Goal: Transaction & Acquisition: Subscribe to service/newsletter

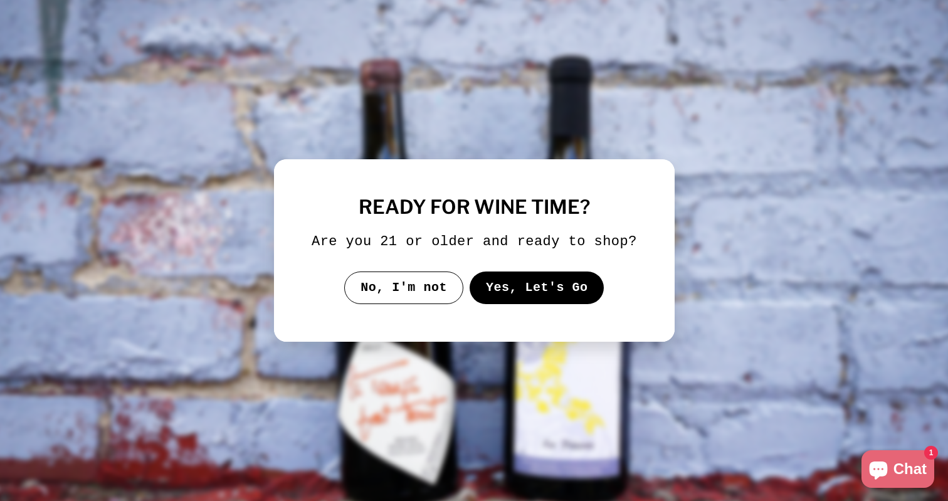
click at [509, 297] on button "Yes, Let's Go" at bounding box center [536, 288] width 135 height 33
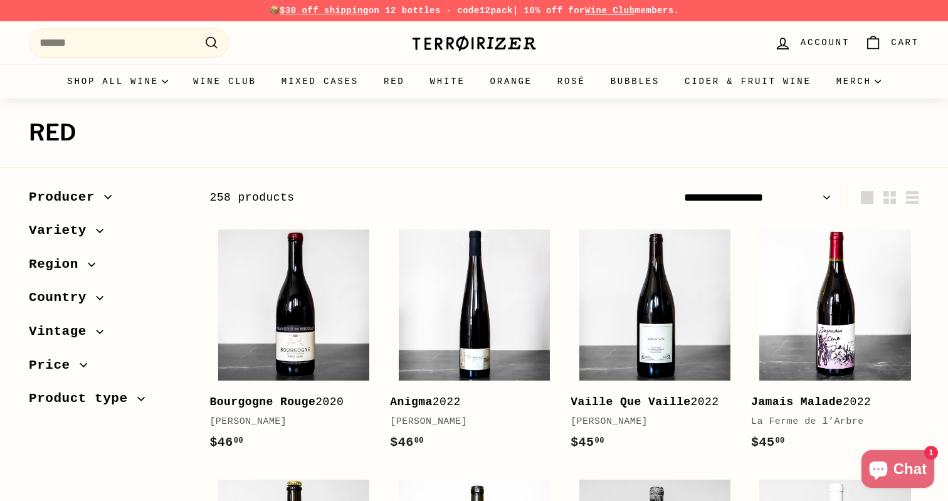
scroll to position [151, 0]
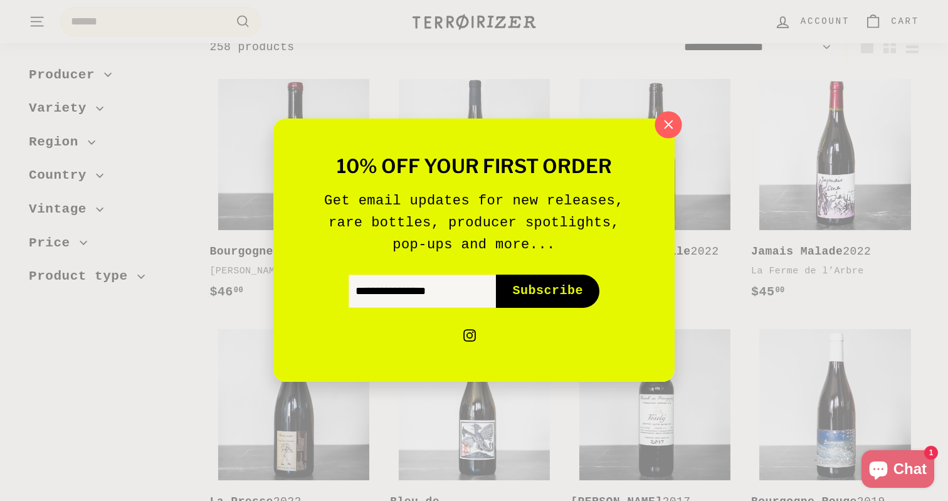
click at [670, 124] on icon "button" at bounding box center [668, 124] width 19 height 19
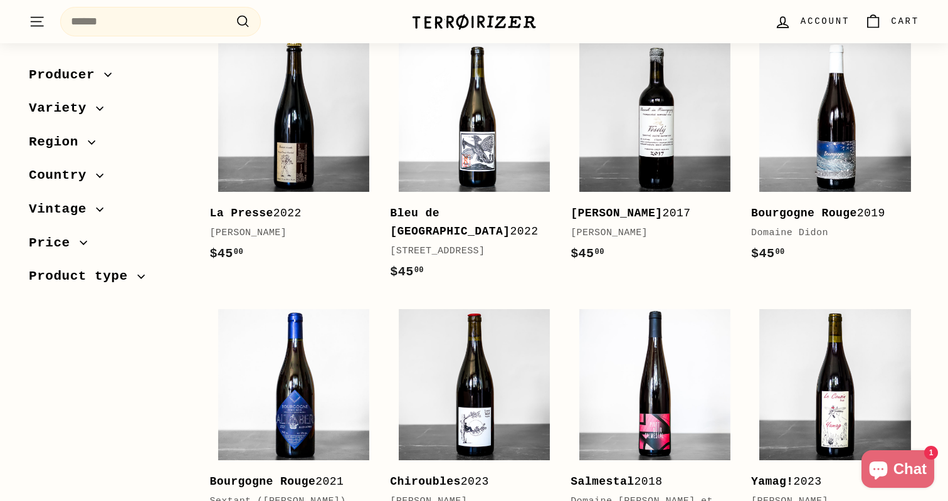
scroll to position [15, 0]
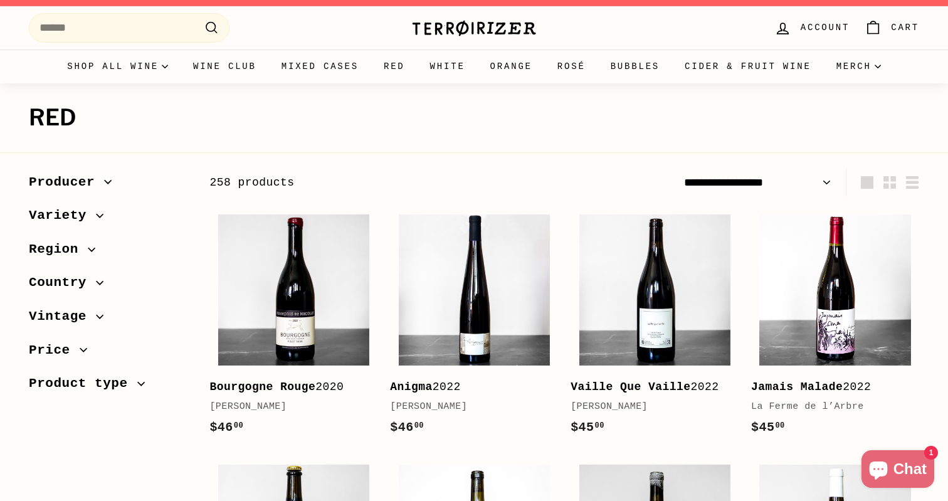
click at [456, 31] on img at bounding box center [473, 28] width 125 height 18
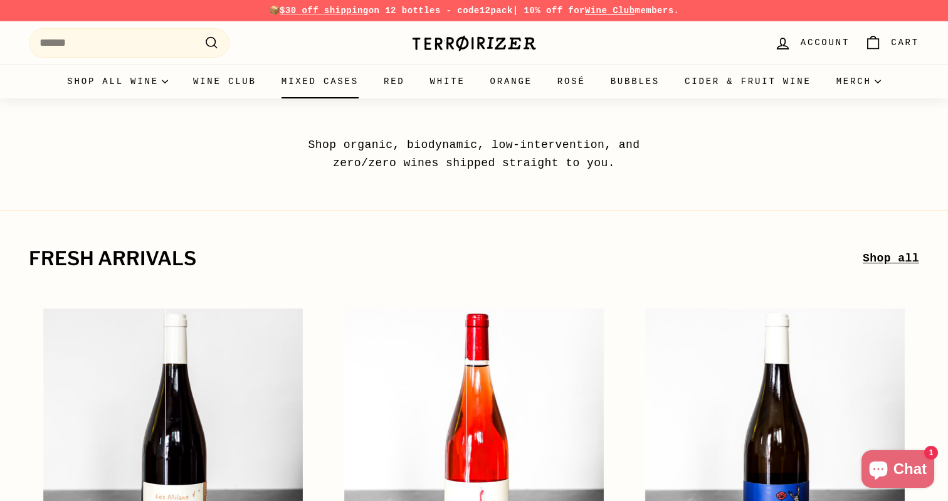
click at [324, 73] on link "Mixed Cases" at bounding box center [320, 82] width 102 height 34
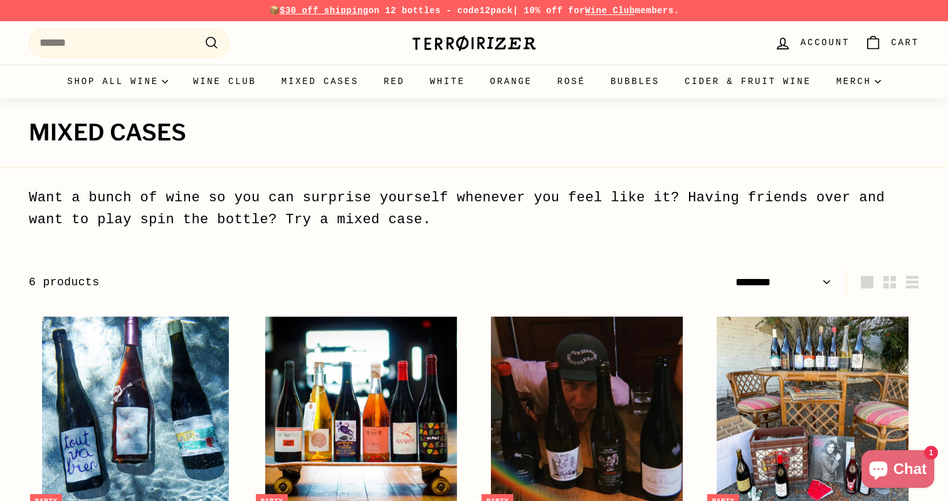
select select "******"
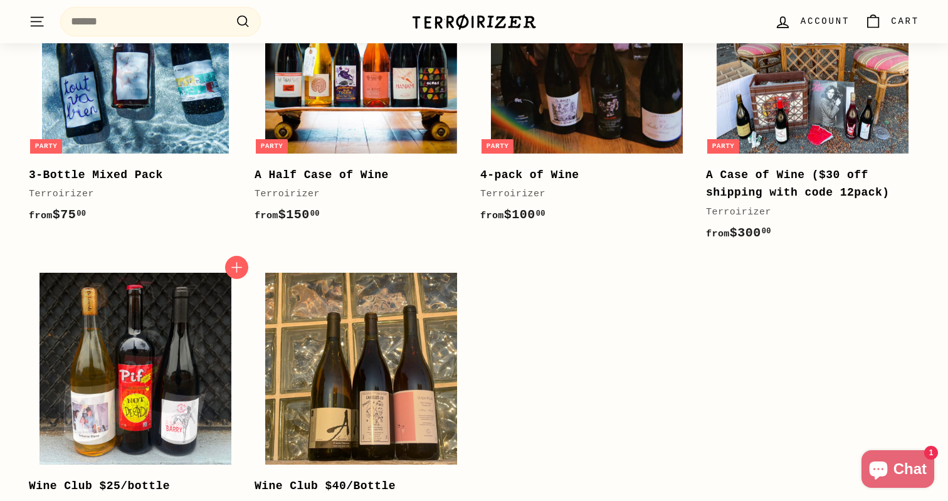
scroll to position [348, 0]
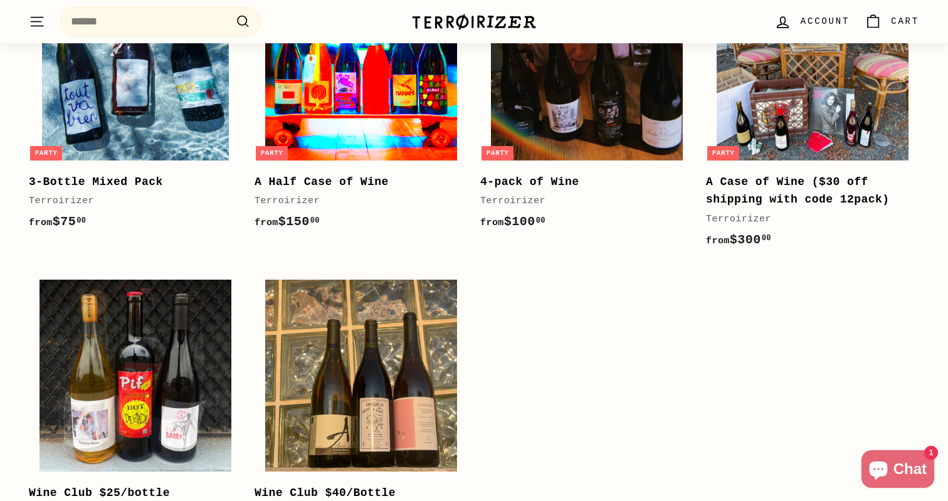
click at [364, 126] on img at bounding box center [361, 65] width 192 height 192
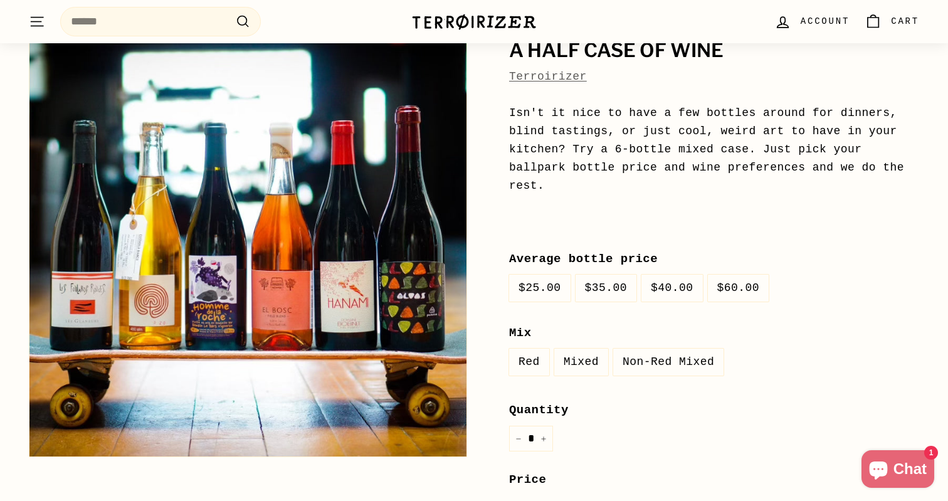
scroll to position [131, 0]
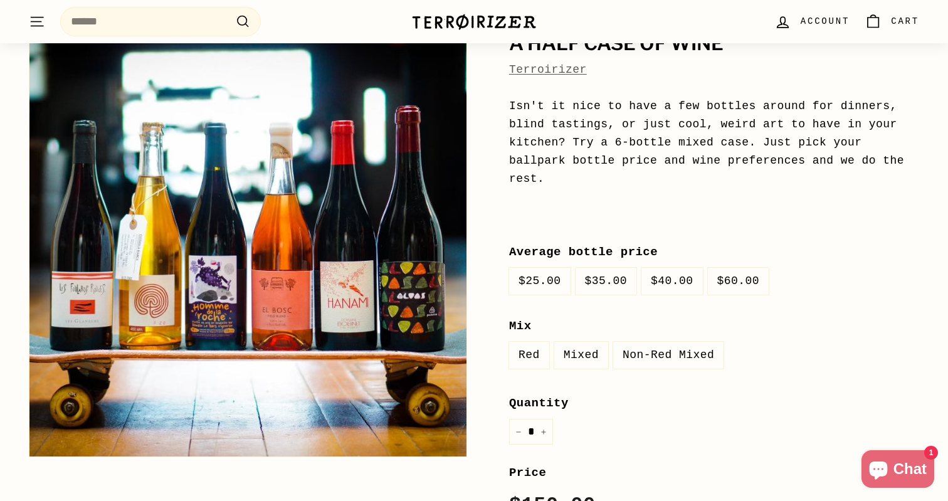
click at [670, 294] on label "$40.00" at bounding box center [672, 281] width 61 height 27
click at [737, 287] on label "$60.00" at bounding box center [738, 281] width 61 height 27
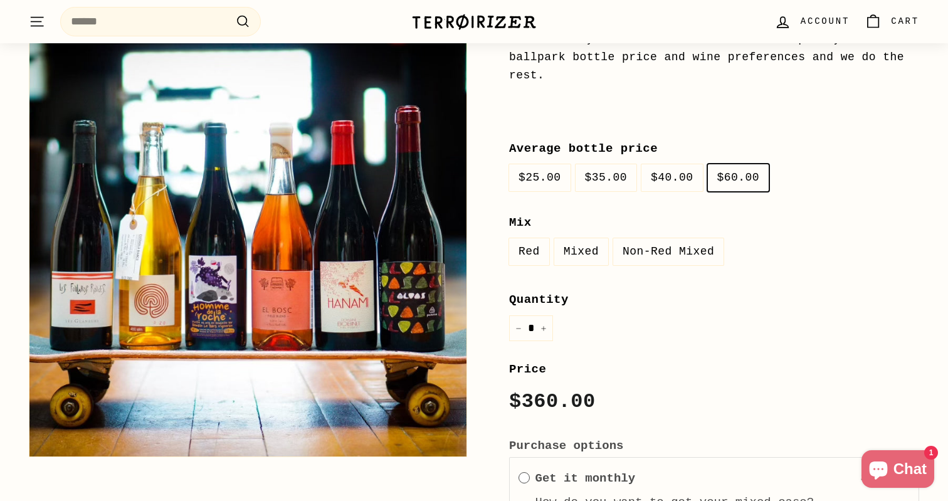
scroll to position [237, 0]
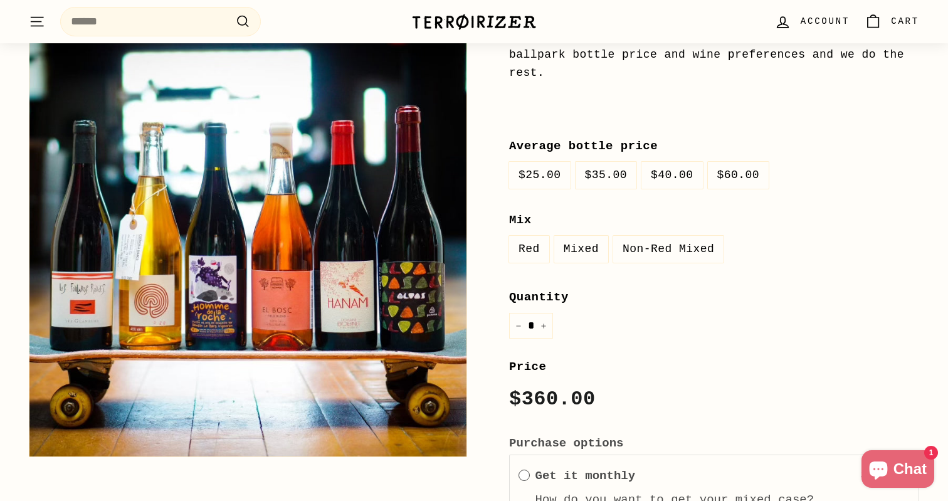
click at [667, 165] on label "$40.00" at bounding box center [672, 175] width 61 height 27
click at [616, 172] on label "$35.00" at bounding box center [606, 175] width 61 height 27
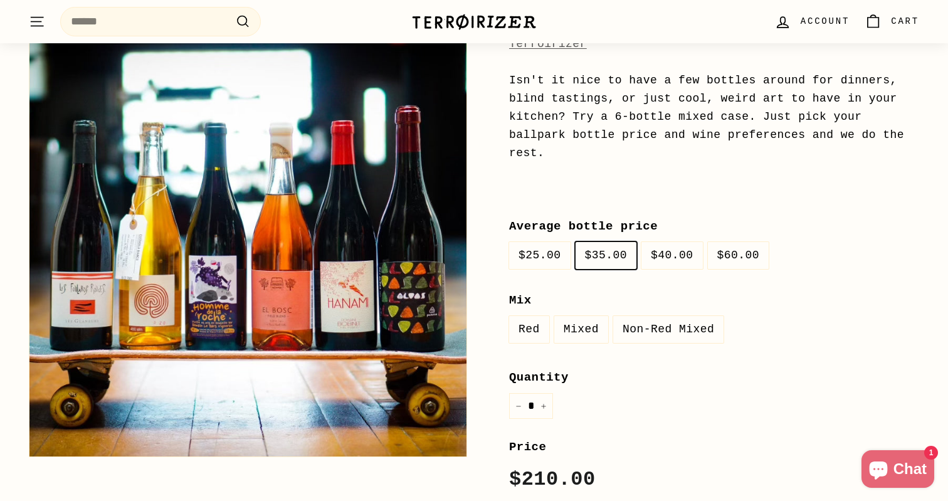
scroll to position [156, 0]
click at [541, 263] on label "$25.00" at bounding box center [539, 256] width 61 height 27
click at [490, 260] on div "A Half Case of Wine Terroirizer Isn't it nice to have a few bottles around for …" at bounding box center [700, 394] width 438 height 855
click at [578, 255] on label "$35.00" at bounding box center [606, 256] width 61 height 27
click at [540, 258] on label "$25.00" at bounding box center [539, 256] width 61 height 27
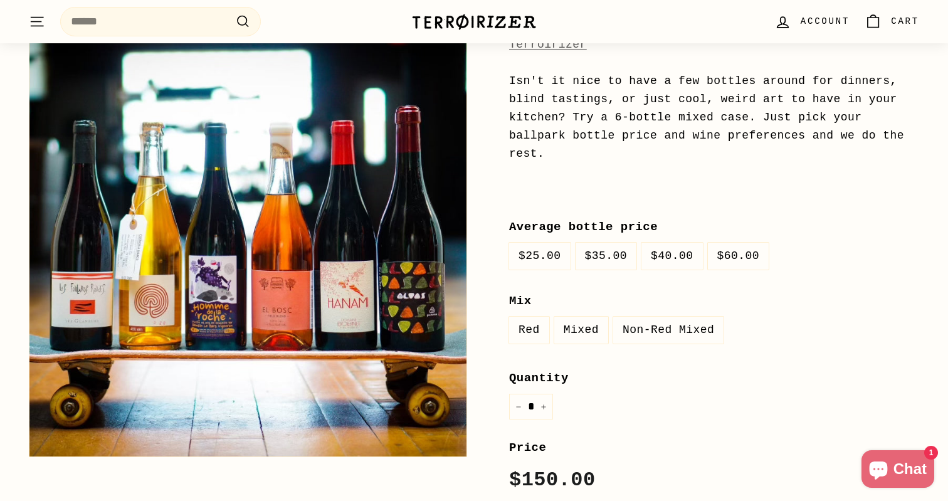
click at [485, 267] on div "A Half Case of Wine Terroirizer Isn't it nice to have a few bottles around for …" at bounding box center [700, 394] width 438 height 855
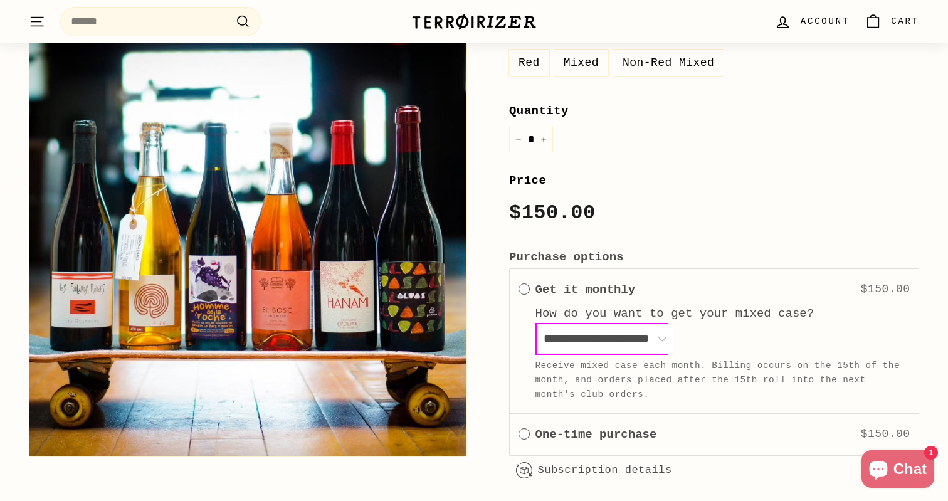
scroll to position [589, 0]
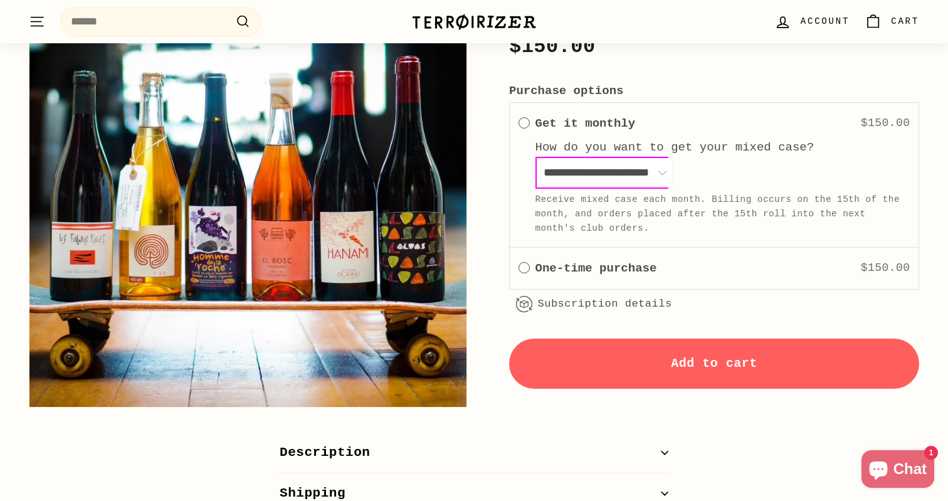
click at [620, 165] on select "**********" at bounding box center [605, 172] width 137 height 29
select select "**********"
click at [537, 158] on select "**********" at bounding box center [605, 172] width 137 height 29
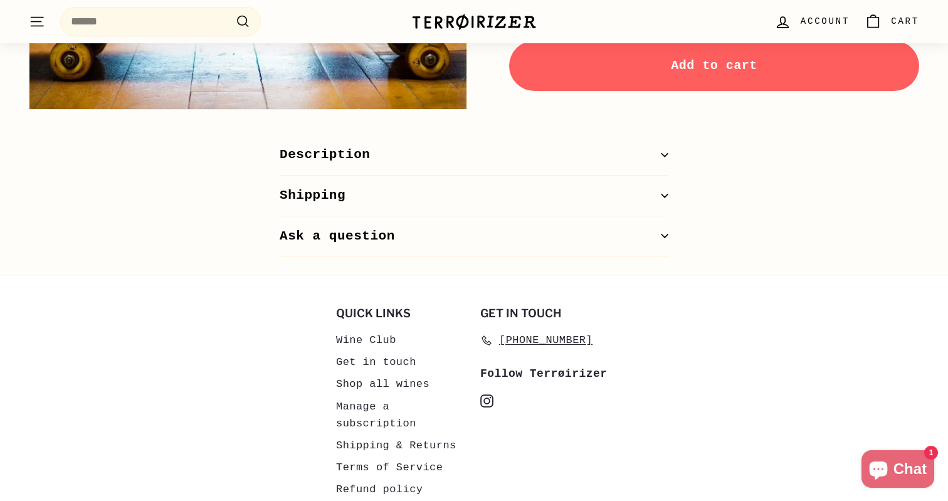
scroll to position [882, 0]
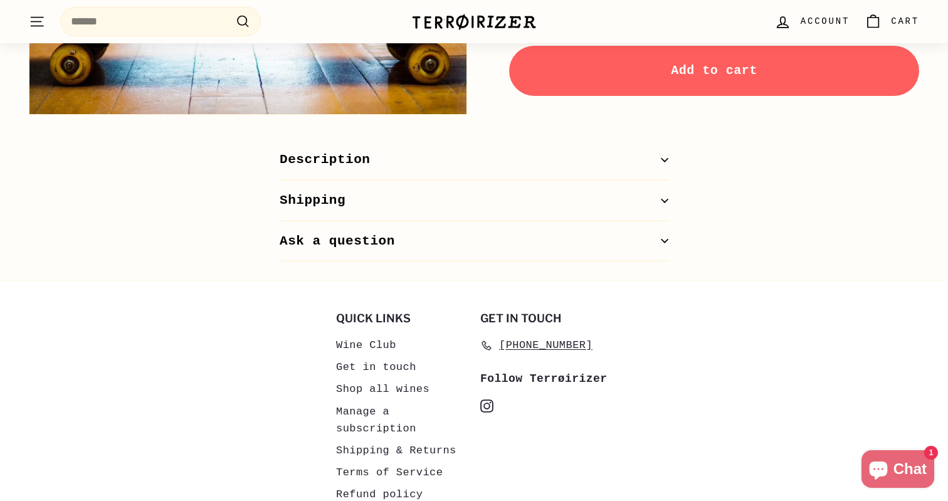
click at [376, 201] on button "Shipping" at bounding box center [474, 201] width 389 height 41
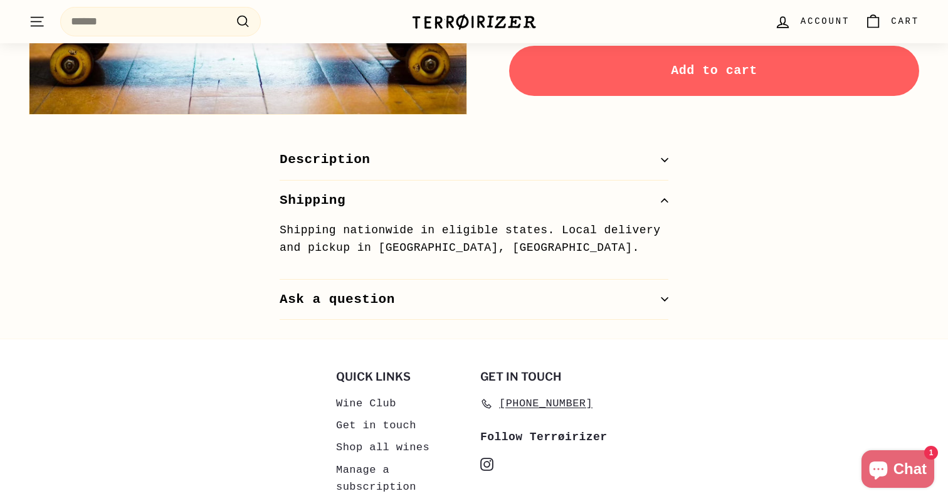
click at [376, 201] on button "Shipping" at bounding box center [474, 201] width 389 height 41
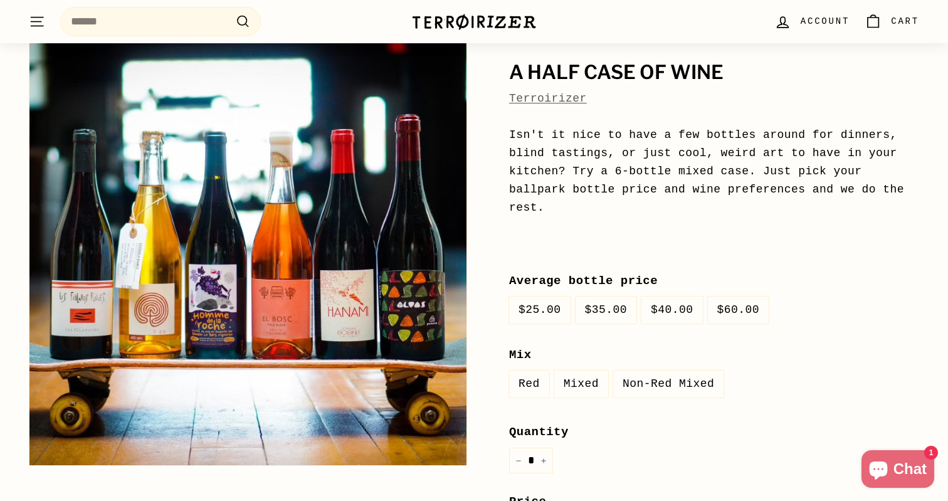
scroll to position [0, 0]
